Goal: Transaction & Acquisition: Purchase product/service

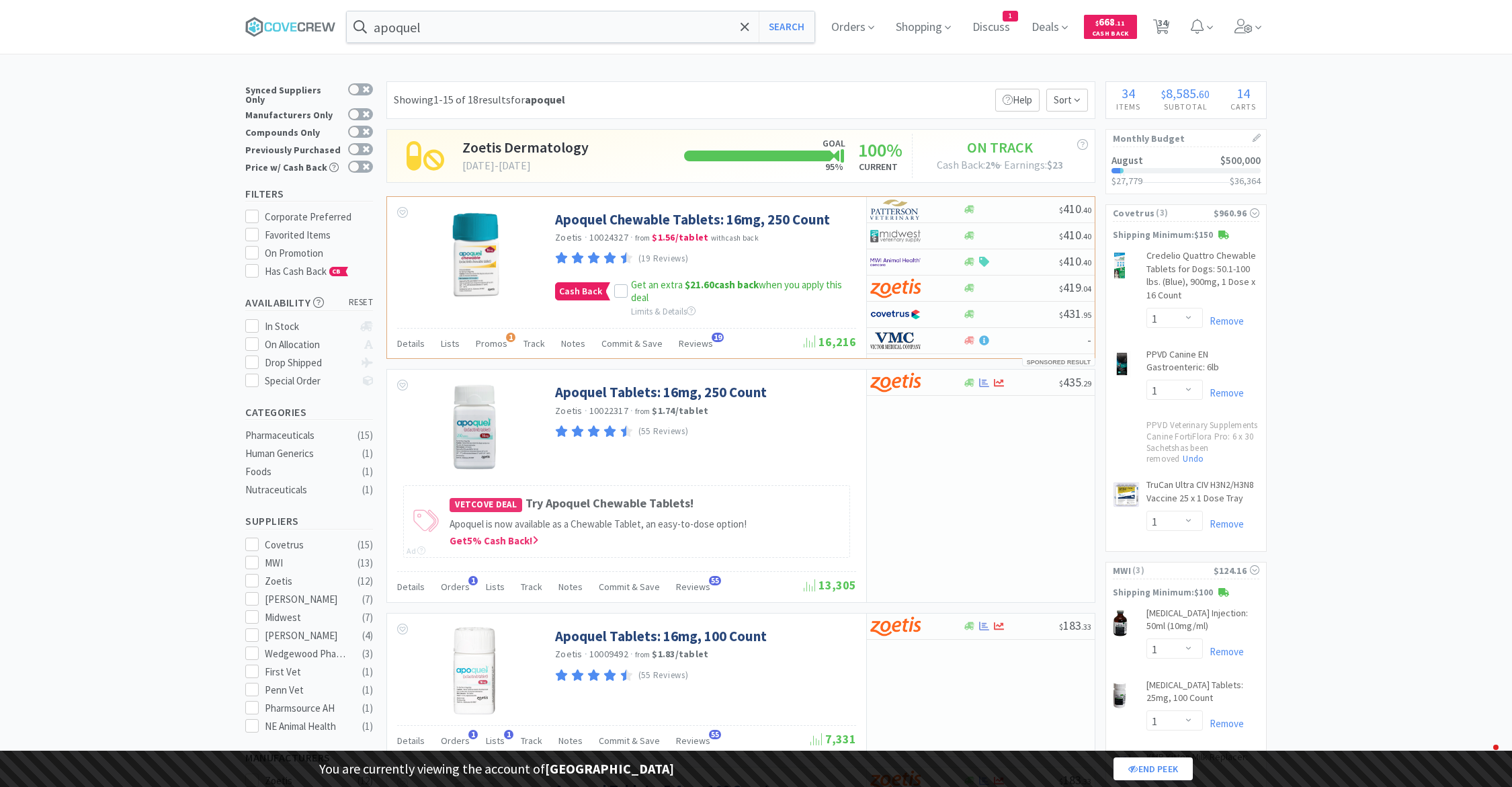
select select "1"
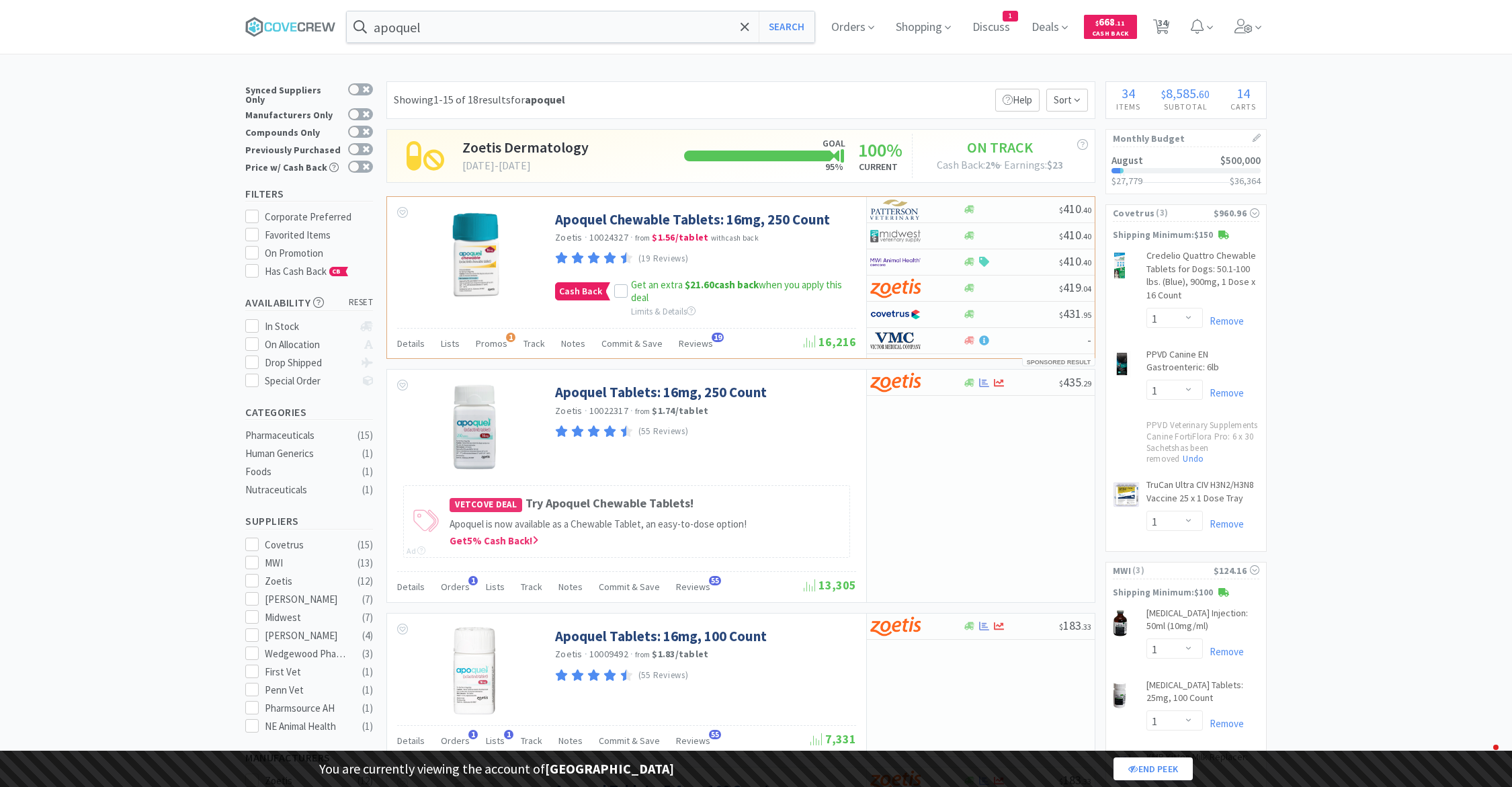
select select "4"
select select "1"
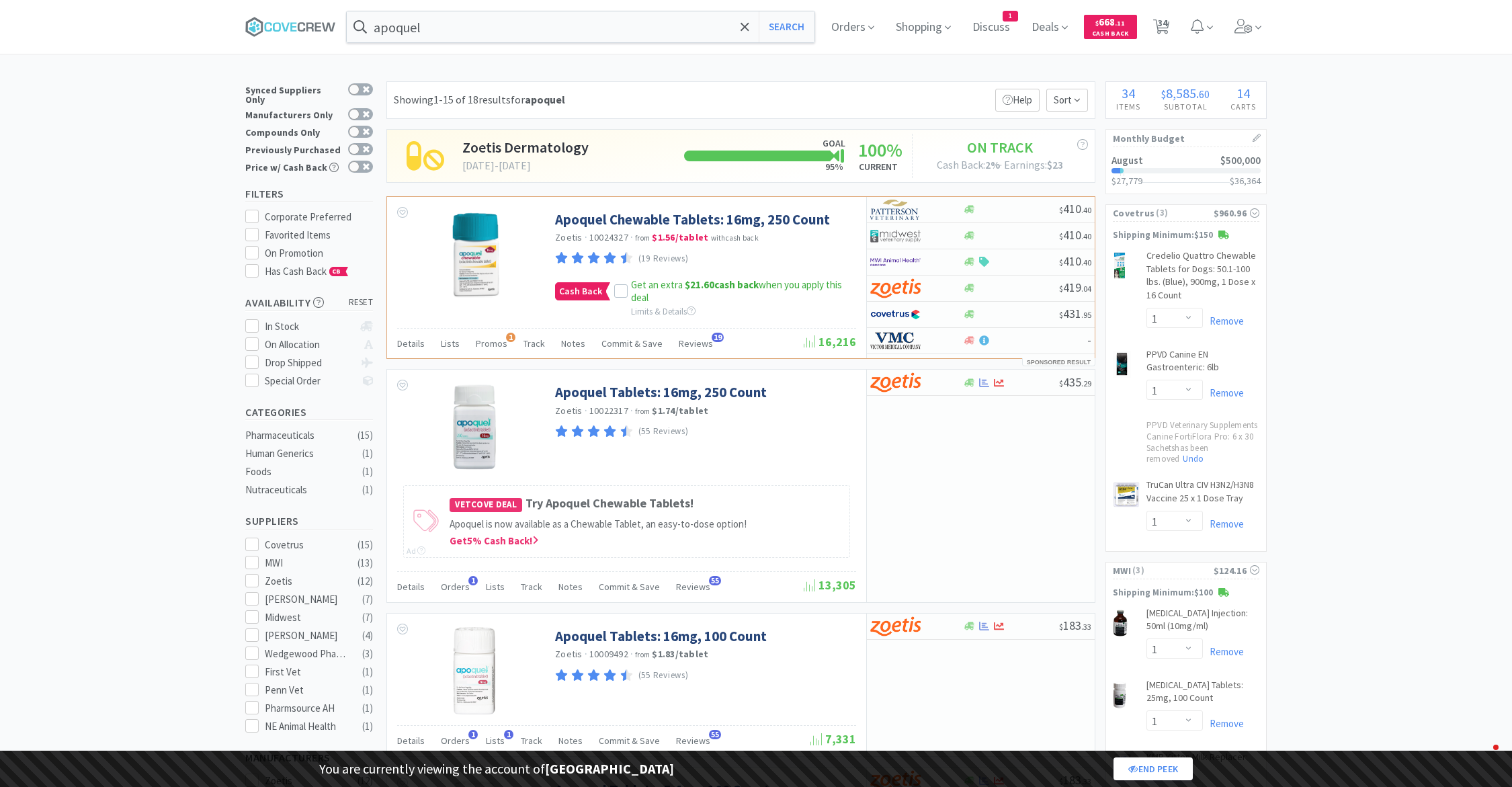
select select "1"
select select "2"
select select "1"
select select "2"
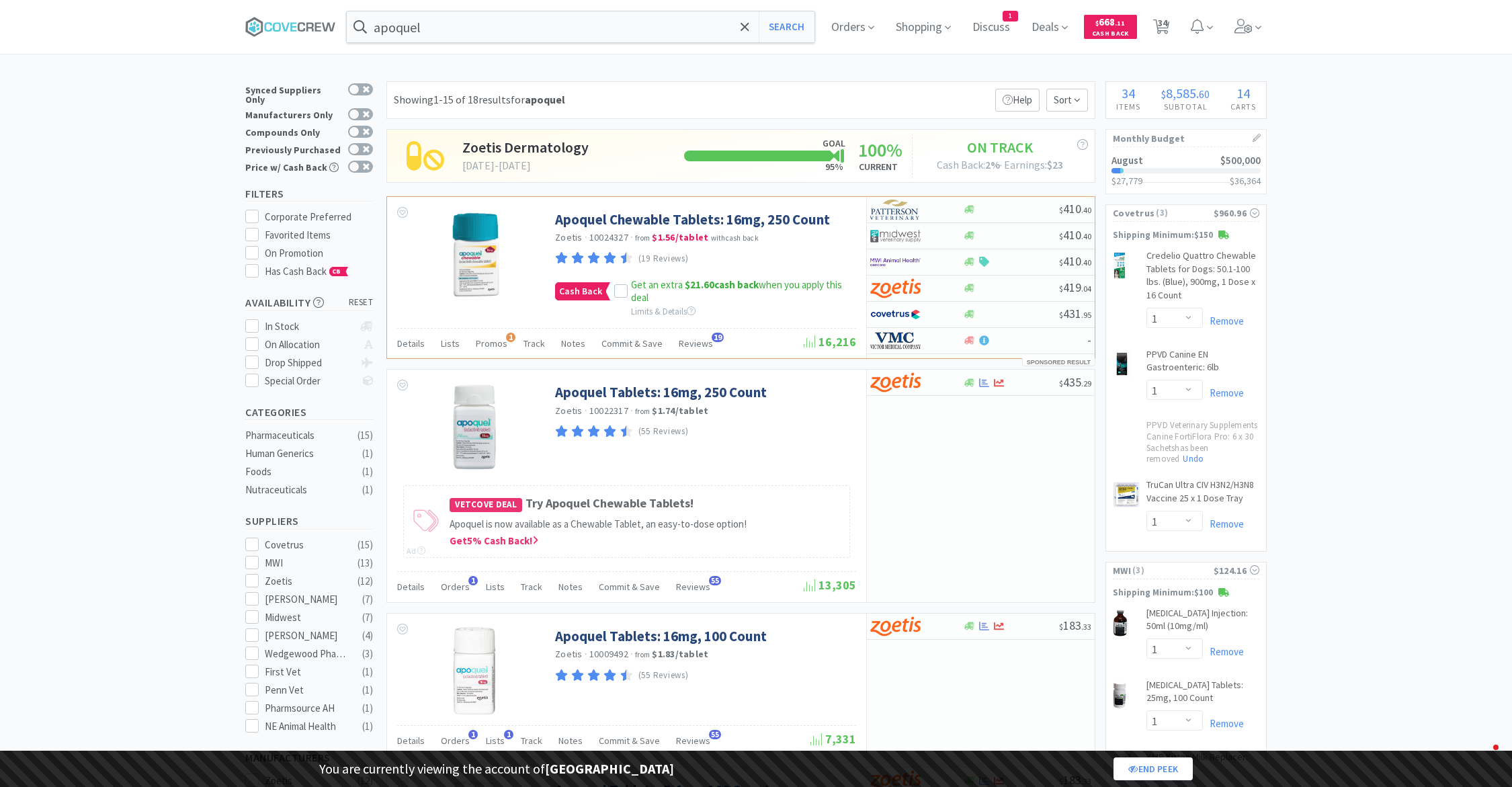
select select "1"
select select "5"
select select "2"
select select "1"
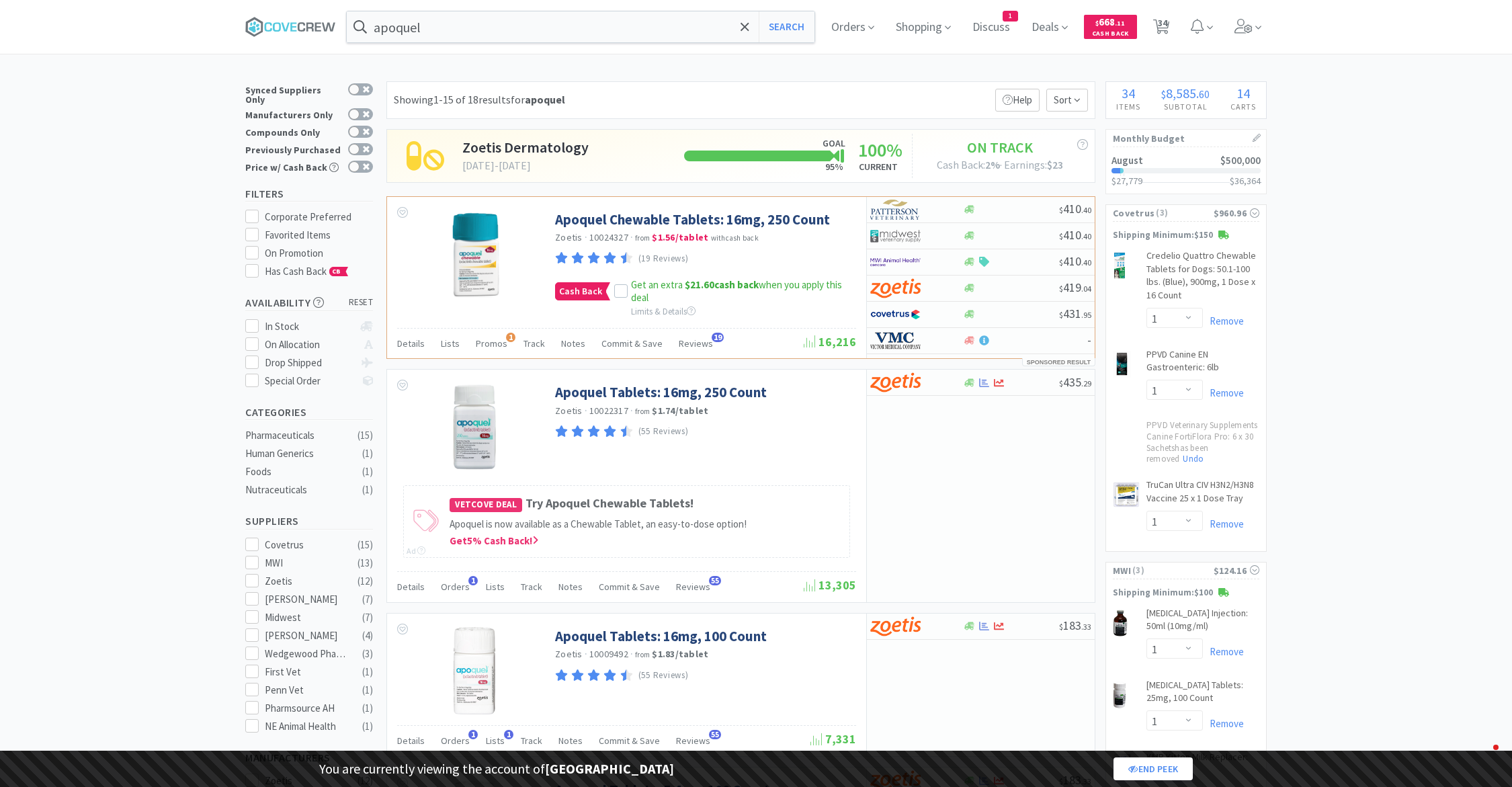
select select "1"
select select "2"
select select "1"
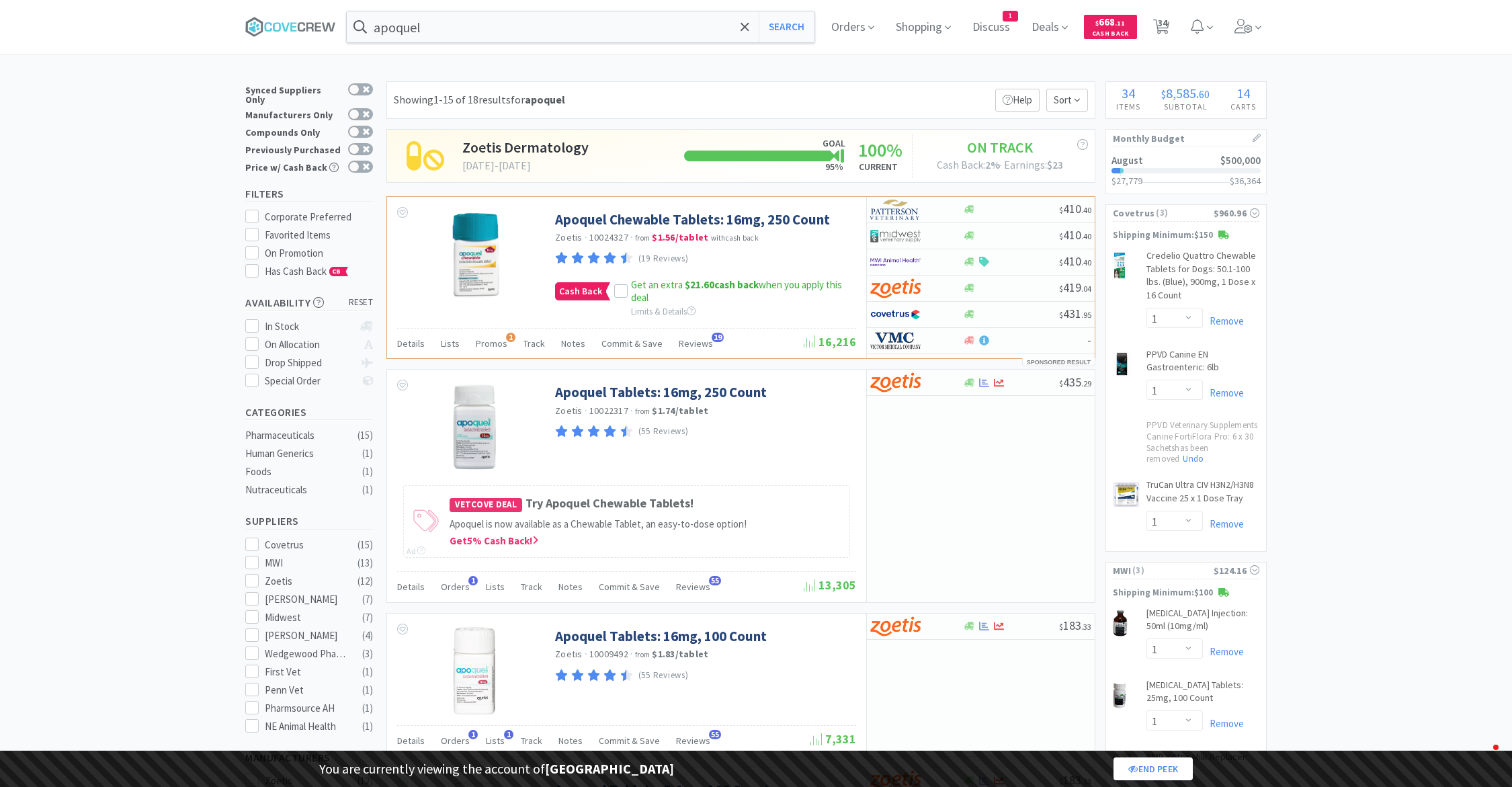
select select "2"
select select "1"
select select "3"
select select "1"
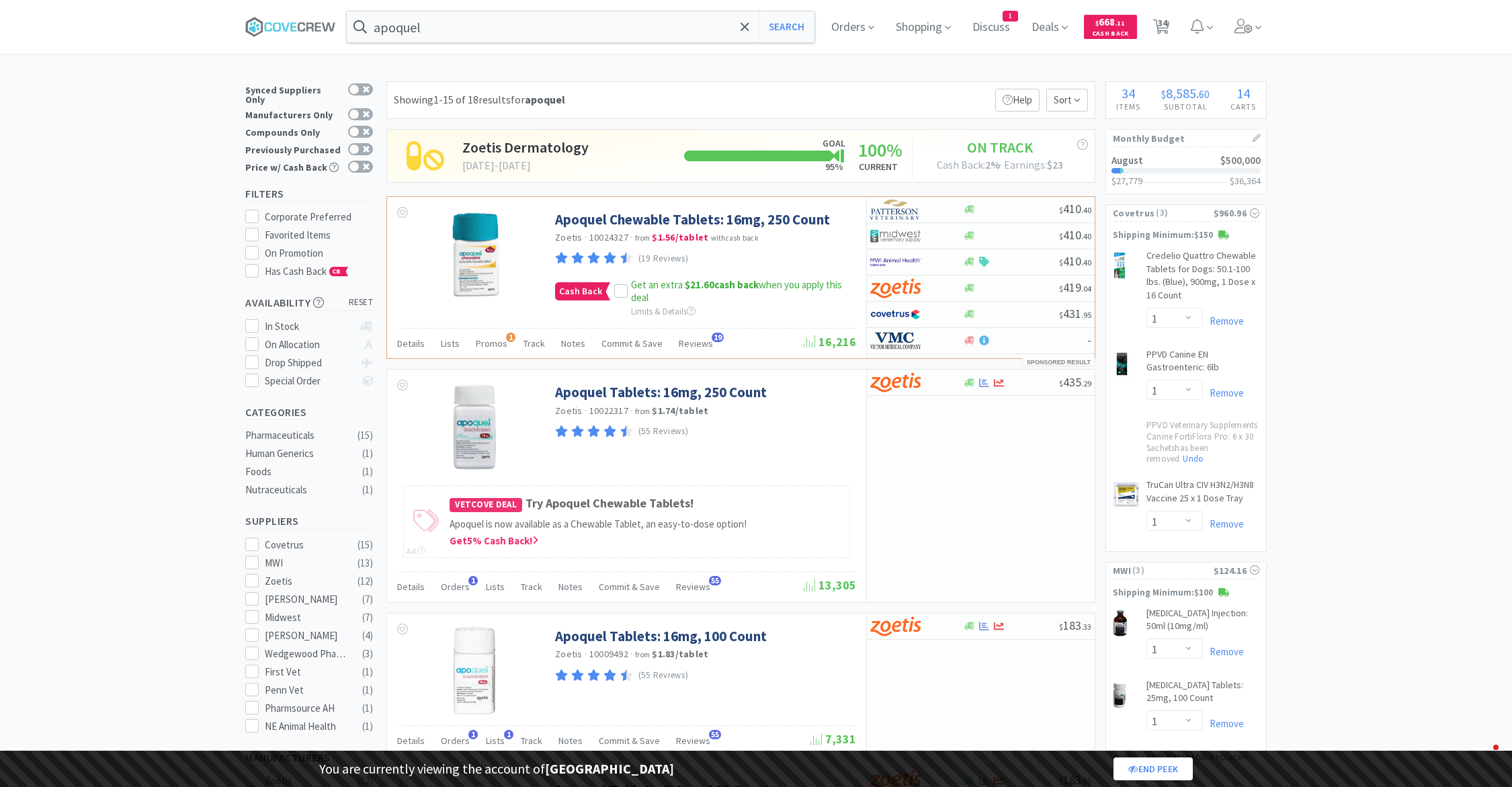
select select "1"
select select "2"
select select "5"
select select "2"
